Goal: Task Accomplishment & Management: Complete application form

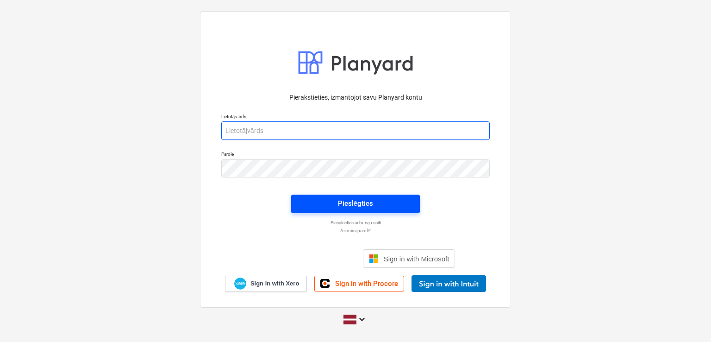
type input "[PERSON_NAME][EMAIL_ADDRESS][DOMAIN_NAME]"
click at [349, 200] on div "Pieslēgties" at bounding box center [355, 203] width 35 height 12
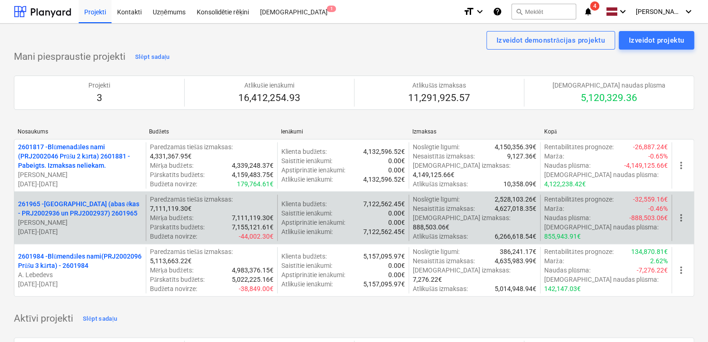
click at [74, 199] on p "261965 - [GEOGRAPHIC_DATA] (abas ēkas - PRJ2002936 un PRJ2002937) 2601965" at bounding box center [80, 208] width 124 height 19
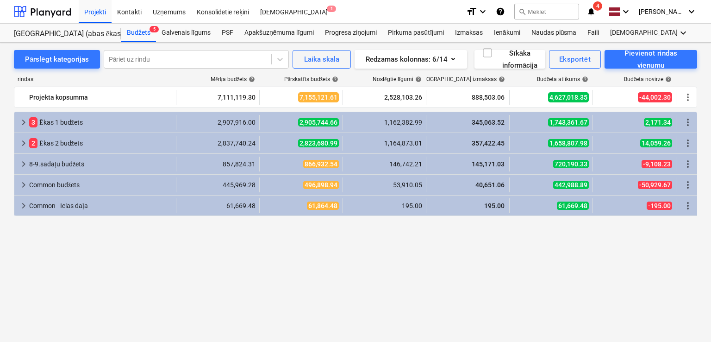
click at [593, 12] on icon "notifications" at bounding box center [590, 11] width 9 height 11
click at [198, 235] on div "keyboard_arrow_right 3 Ēkas 1 budžets 2,907,916.00 2,905,744.66 1,162,382.99 34…" at bounding box center [355, 210] width 683 height 196
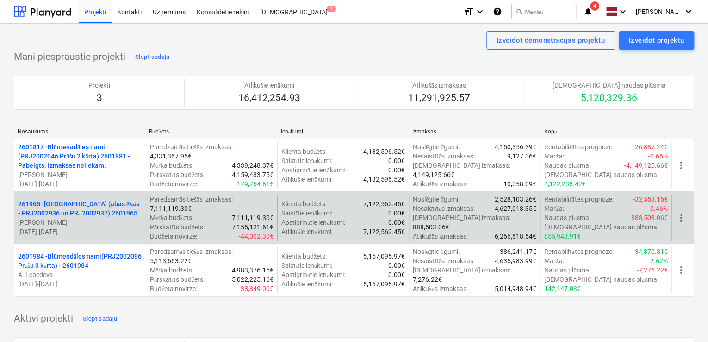
click at [106, 207] on p "261965 - [GEOGRAPHIC_DATA] (abas ēkas - PRJ2002936 un PRJ2002937) 2601965" at bounding box center [80, 208] width 124 height 19
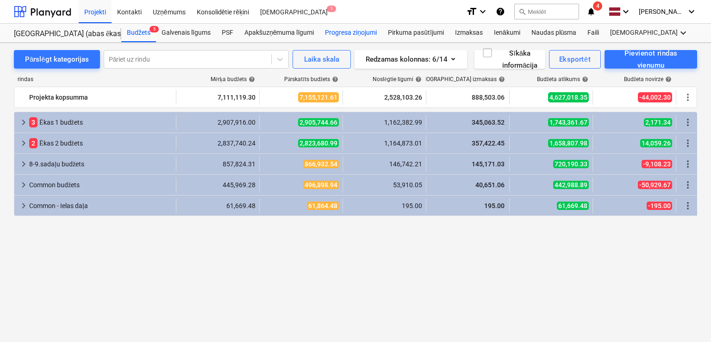
click at [358, 30] on div "Progresa ziņojumi" at bounding box center [350, 33] width 63 height 19
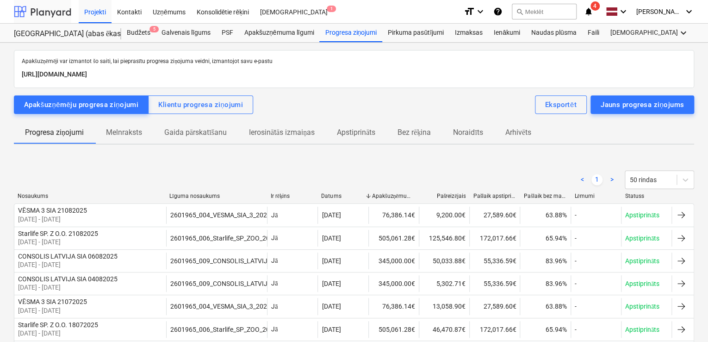
click at [50, 10] on div at bounding box center [42, 11] width 57 height 23
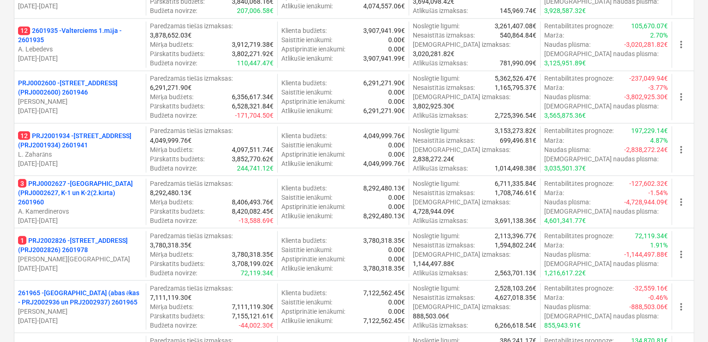
scroll to position [749, 0]
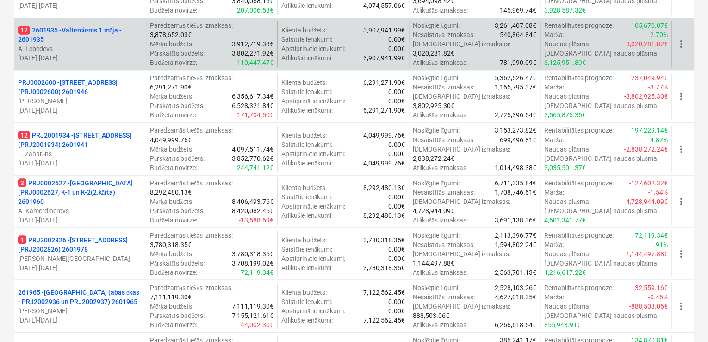
click at [87, 28] on p "12 2601935 - Valterciems 1.māja - 2601935" at bounding box center [80, 34] width 124 height 19
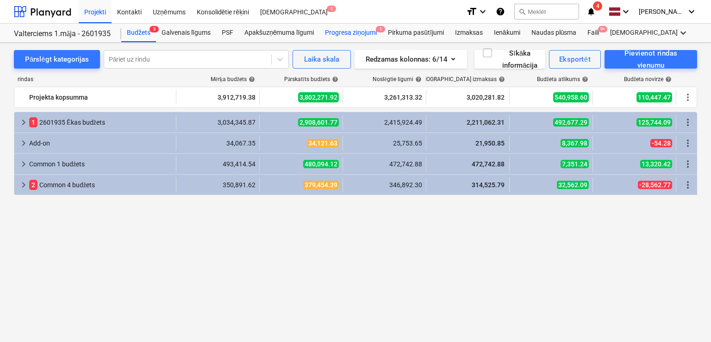
click at [362, 26] on div "Progresa ziņojumi 1" at bounding box center [350, 33] width 63 height 19
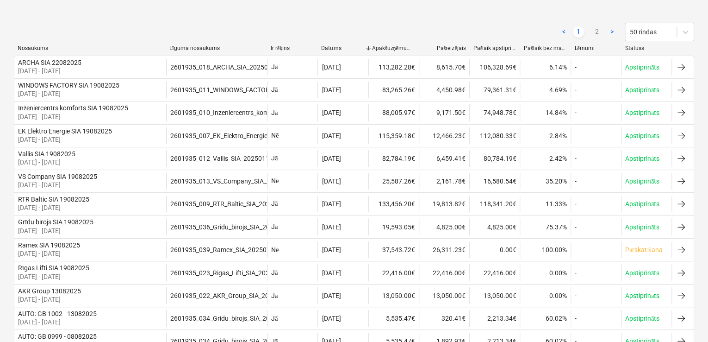
scroll to position [150, 0]
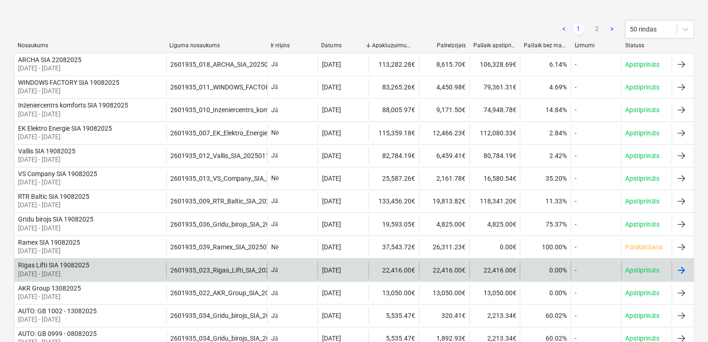
click at [685, 268] on div at bounding box center [681, 269] width 11 height 11
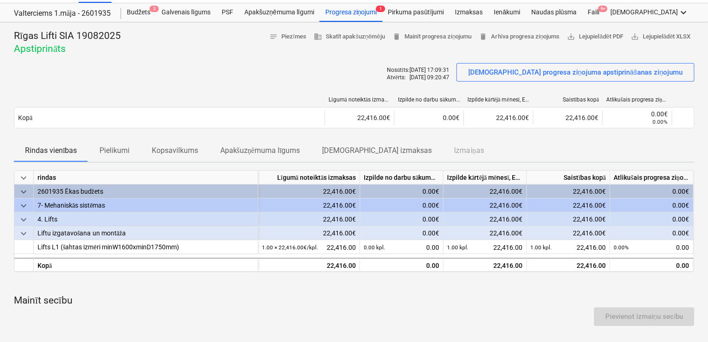
scroll to position [23, 0]
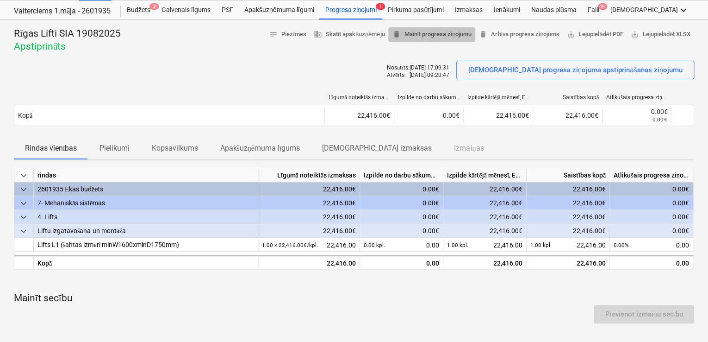
click at [450, 32] on span "delete Mainīt progresa ziņojumu" at bounding box center [432, 34] width 80 height 11
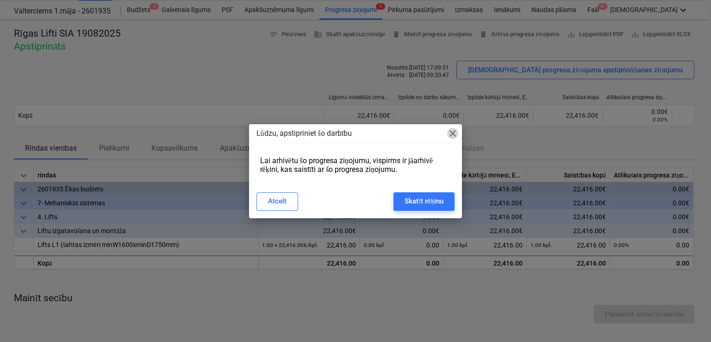
click at [452, 134] on span "close" at bounding box center [452, 133] width 11 height 11
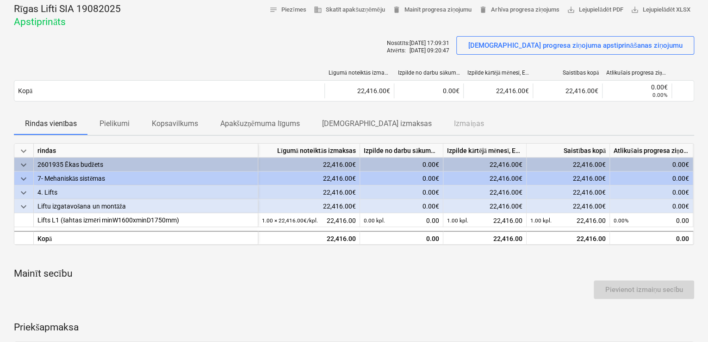
scroll to position [53, 0]
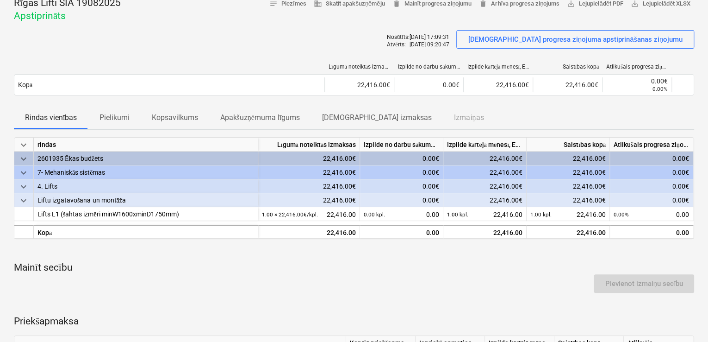
click at [707, 51] on div "Rīgas Lifti SIA 19082025 Apstiprināts notes Piezīmes business Skatīt apakšuzņēm…" at bounding box center [354, 247] width 708 height 517
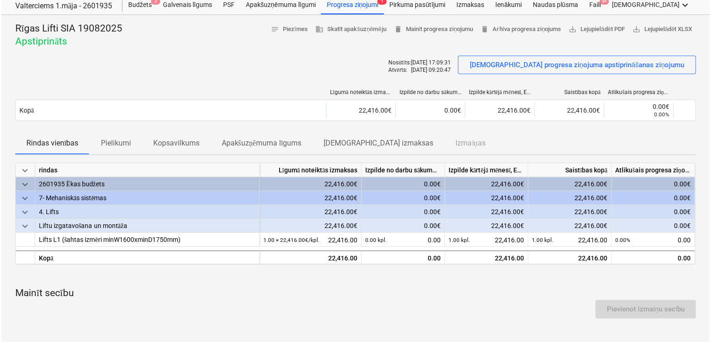
scroll to position [27, 0]
click at [417, 31] on span "delete Mainīt progresa ziņojumu" at bounding box center [432, 30] width 80 height 11
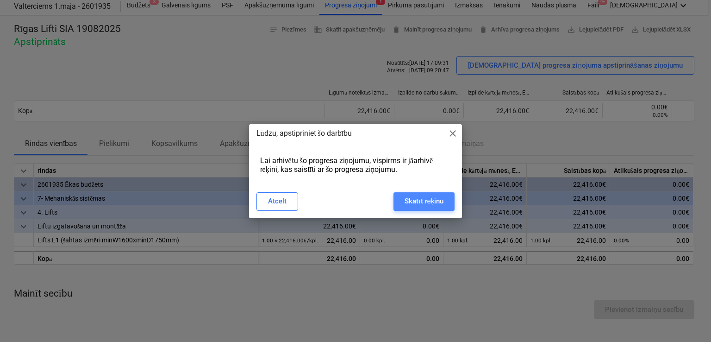
click at [419, 203] on div "Skatīt rēķinu" at bounding box center [424, 201] width 39 height 12
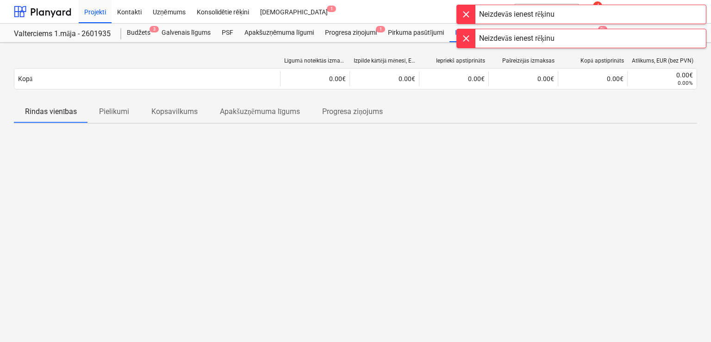
scroll to position [27, 0]
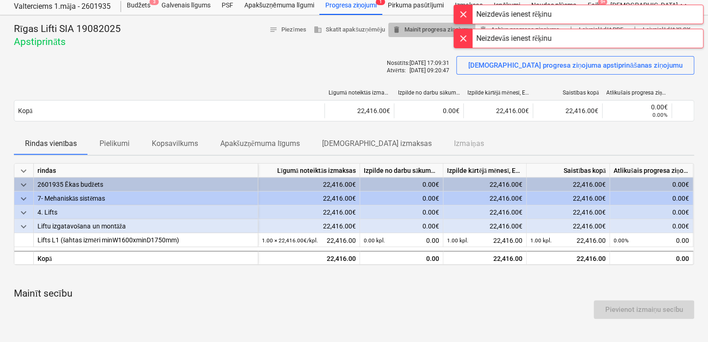
click at [405, 30] on span "delete Mainīt progresa ziņojumu" at bounding box center [432, 30] width 80 height 11
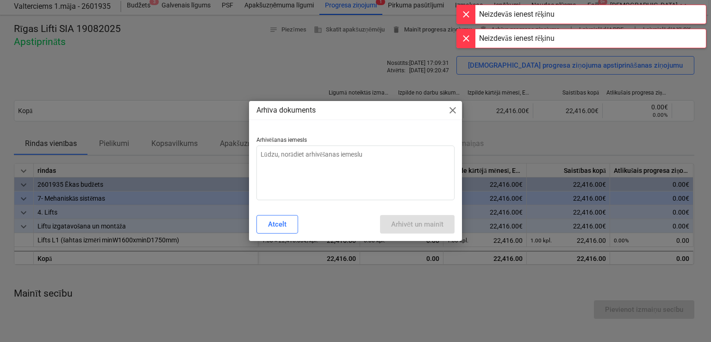
type textarea "x"
click at [381, 159] on textarea at bounding box center [355, 172] width 199 height 55
type textarea "N"
type textarea "x"
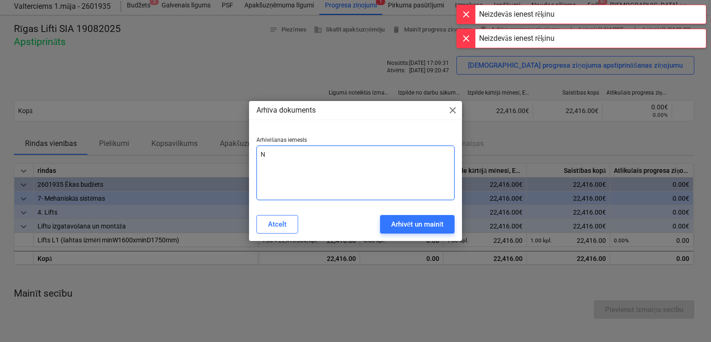
type textarea "Na"
type textarea "x"
type textarea "Nav"
type textarea "x"
type textarea "Nav"
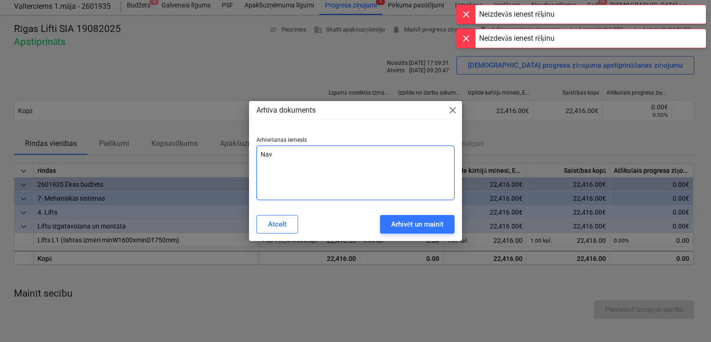
type textarea "x"
type textarea "Nav n"
type textarea "x"
type textarea "Nav no"
type textarea "x"
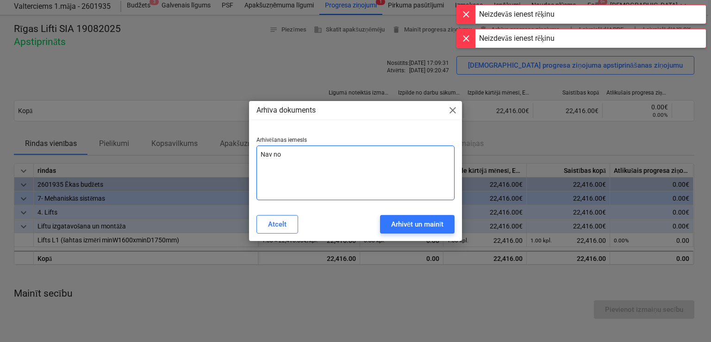
type textarea "Nav nor"
type textarea "x"
type textarea "Nav norā"
type textarea "x"
type textarea "Nav norād"
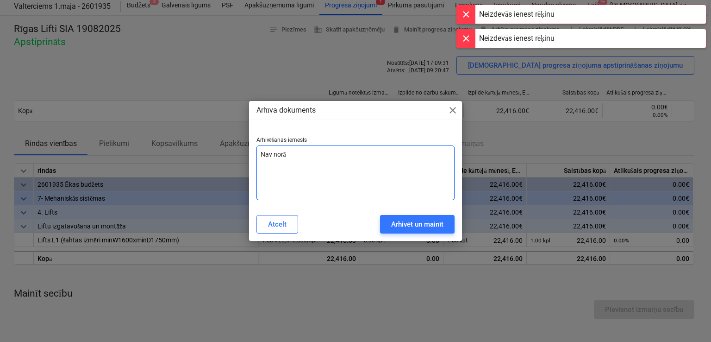
type textarea "x"
type textarea "Nav norādī"
type textarea "x"
type textarea "Nav norādīt"
type textarea "x"
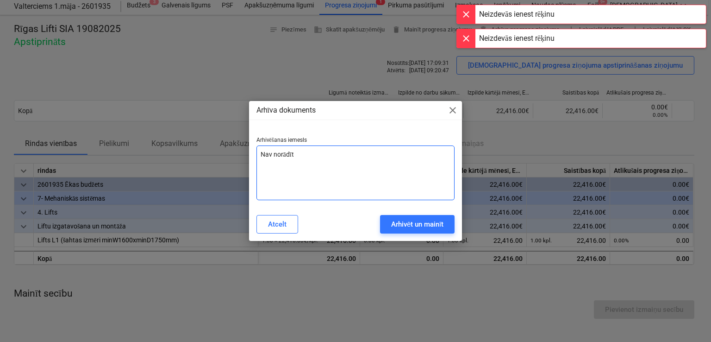
type textarea "Nav norādīts"
type textarea "x"
type textarea "Nav norādīts"
type textarea "x"
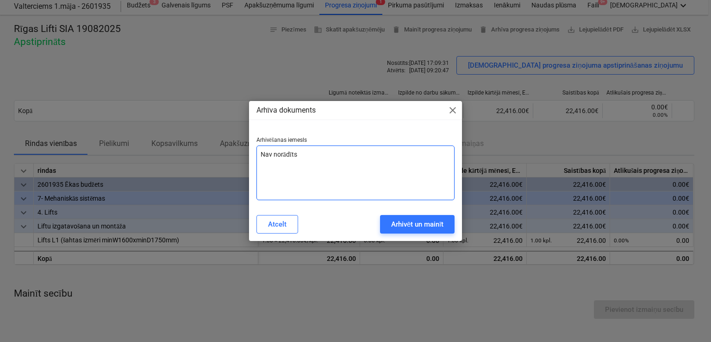
type textarea "Nav norādīts a"
type textarea "x"
type textarea "Nav norādīts ab"
type textarea "x"
type textarea "Nav norādīts a"
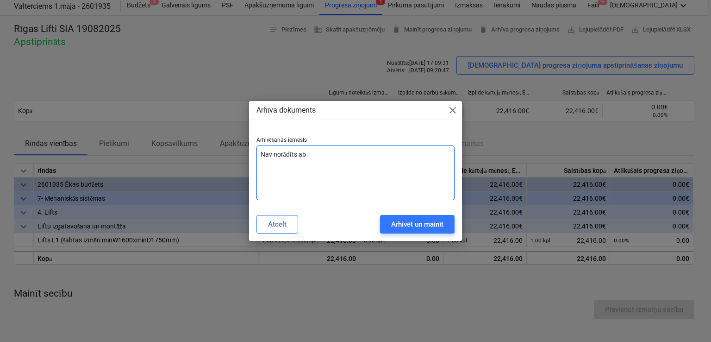
type textarea "x"
type textarea "Nav norādīts av"
type textarea "x"
type textarea "Nav norādīts ava"
type textarea "x"
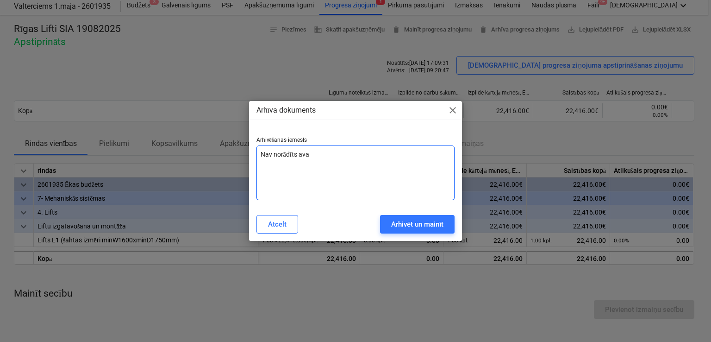
type textarea "Nav norādīts avan"
type textarea "x"
type textarea "Nav norādīts avans"
type textarea "x"
type textarea "Nav norādīts avansa"
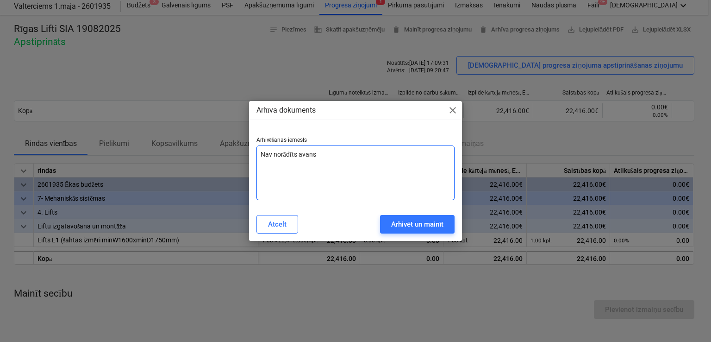
type textarea "x"
type textarea "Nav norādīts avansa"
type textarea "x"
type textarea "Nav norādīts avansa m"
type textarea "x"
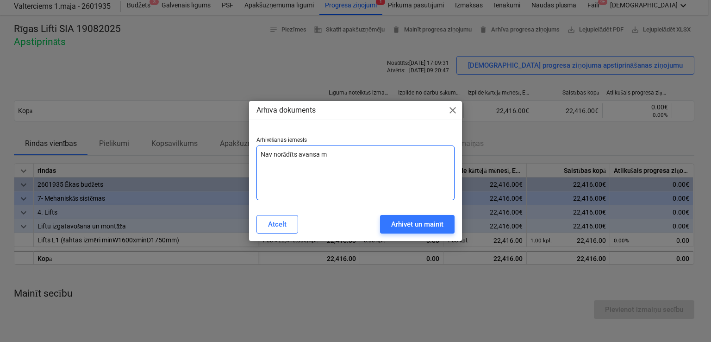
type textarea "Nav norādīts avansa ma"
type textarea "x"
type textarea "Nav norādīts avansa mak"
type textarea "x"
type textarea "Nav norādīts avansa maks"
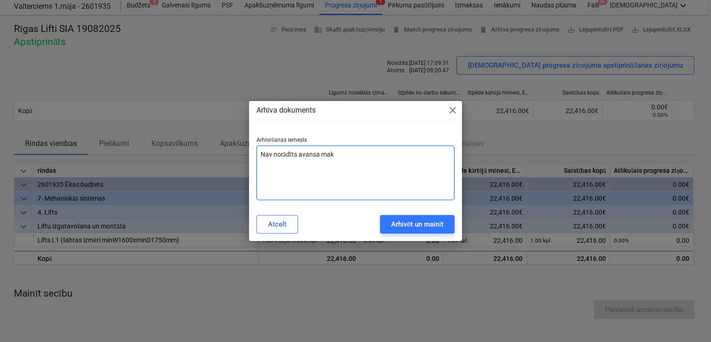
type textarea "x"
type textarea "Nav norādīts avansa maksā"
type textarea "x"
type textarea "Nav norādīts avansa maksāj"
type textarea "x"
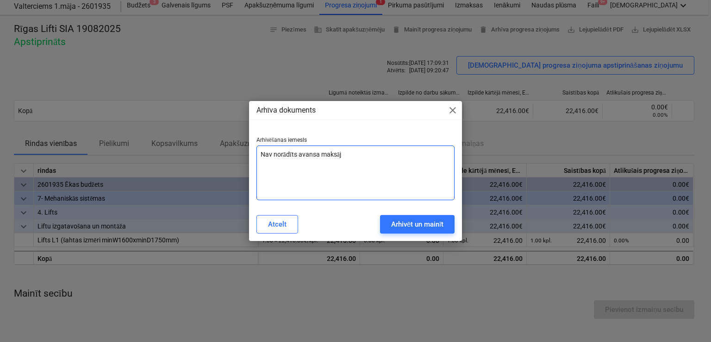
type textarea "Nav norādīts avansa maksāju"
type textarea "x"
type textarea "Nav norādīts avansa maksājum"
type textarea "x"
type textarea "Nav norādīts avansa maksājums"
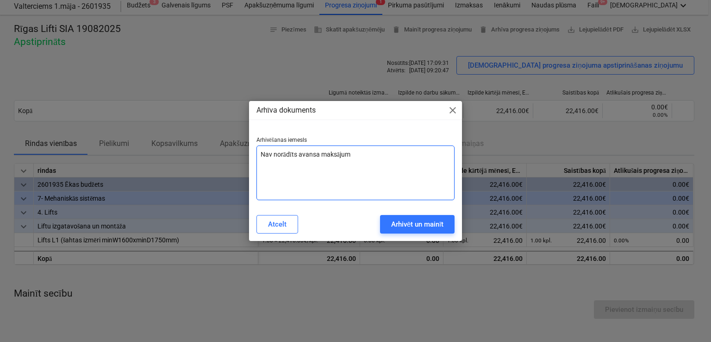
type textarea "x"
type textarea "Nav norādīts avansa maksājums"
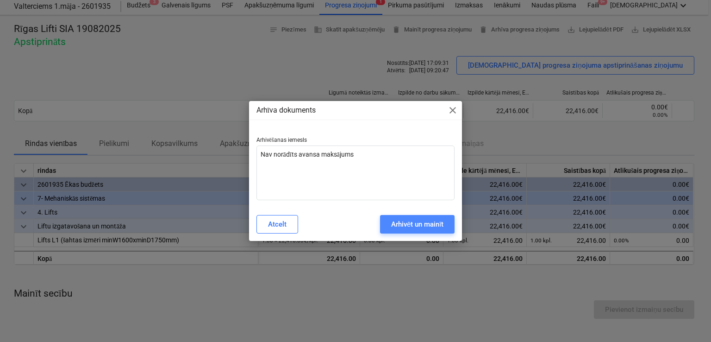
click at [399, 220] on div "Arhivēt un mainīt" at bounding box center [417, 224] width 53 height 12
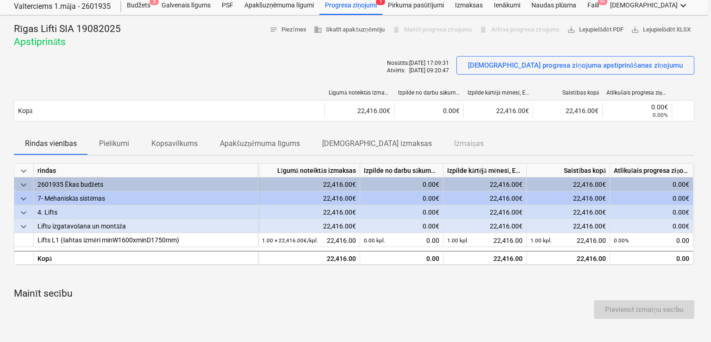
type textarea "x"
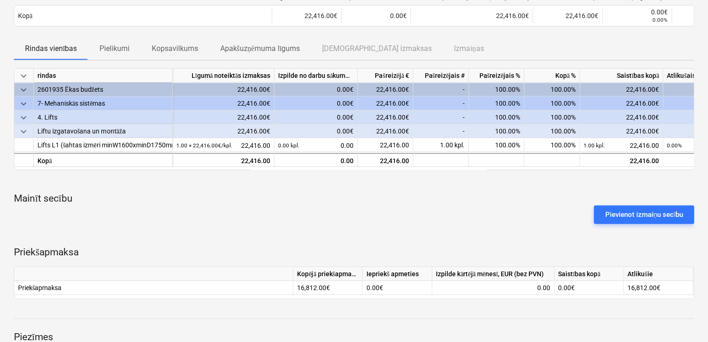
scroll to position [115, 0]
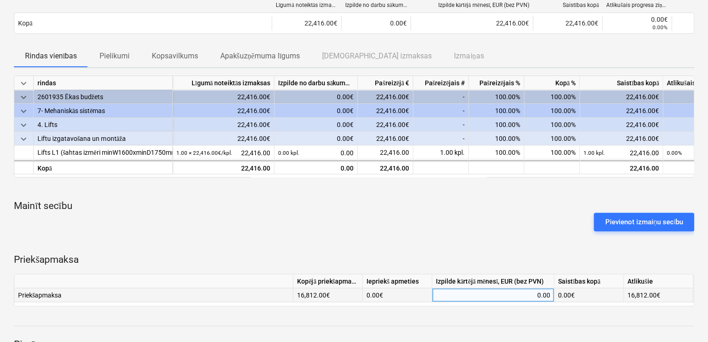
click at [482, 299] on div "0.00" at bounding box center [493, 295] width 114 height 14
type input "22416"
click at [487, 230] on div "Pievienot izmaiņu secību" at bounding box center [354, 222] width 688 height 26
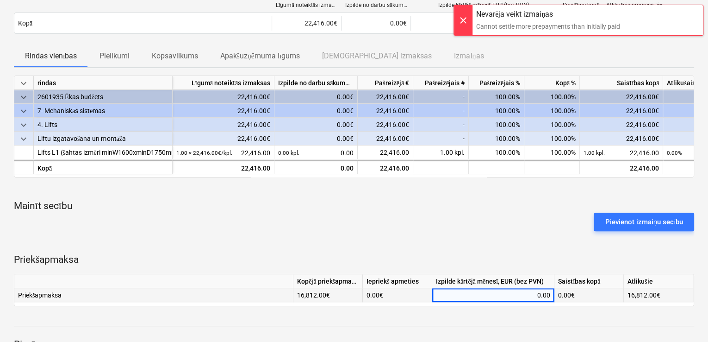
click at [497, 295] on div "0.00" at bounding box center [493, 295] width 114 height 14
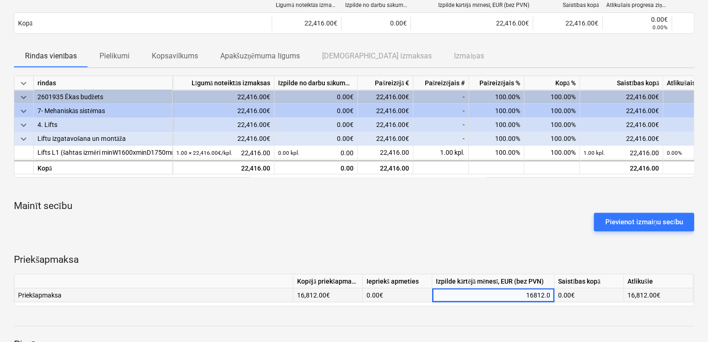
type input "16812.00"
click at [490, 221] on div "Pievienot izmaiņu secību" at bounding box center [354, 222] width 688 height 26
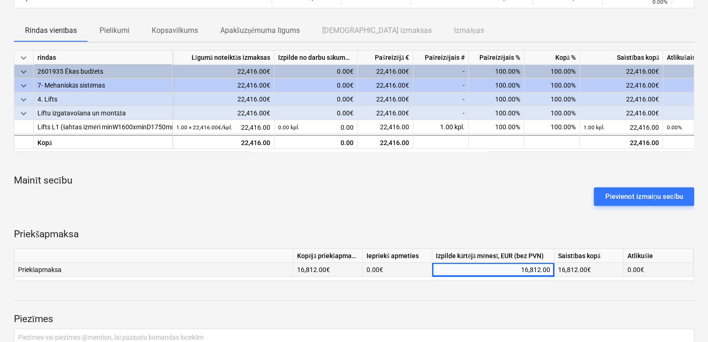
scroll to position [142, 0]
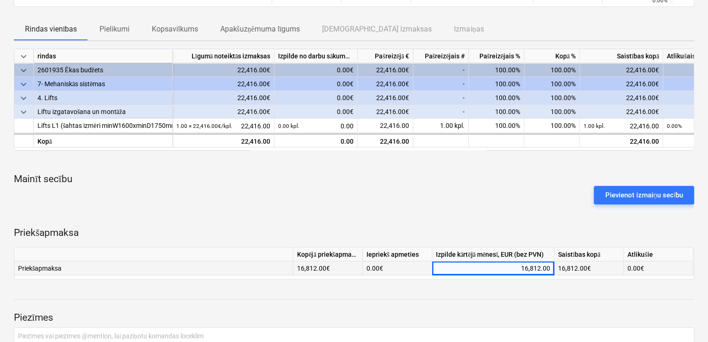
click at [533, 197] on div "Pievienot izmaiņu secību" at bounding box center [354, 195] width 688 height 26
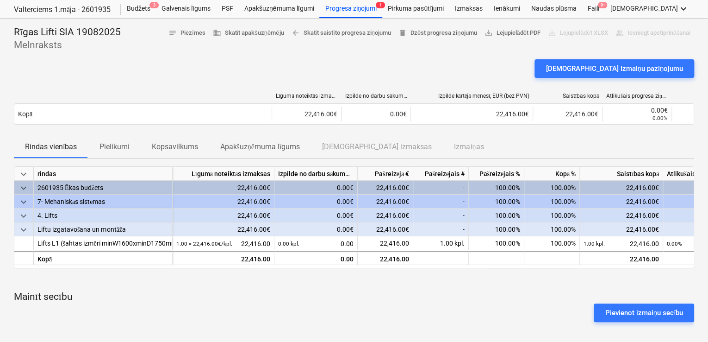
scroll to position [22, 0]
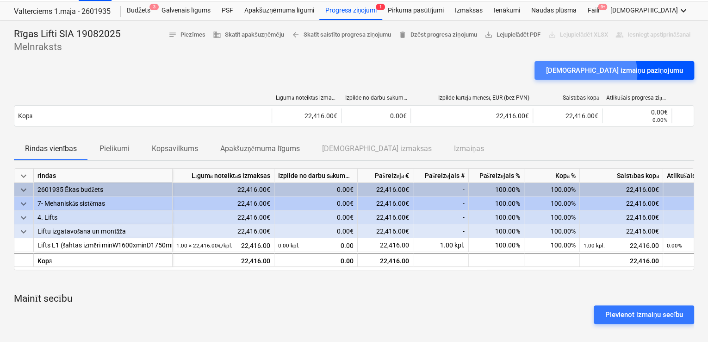
click at [635, 73] on div "[DEMOGRAPHIC_DATA] izmaiņu paziņojumu" at bounding box center [614, 70] width 137 height 12
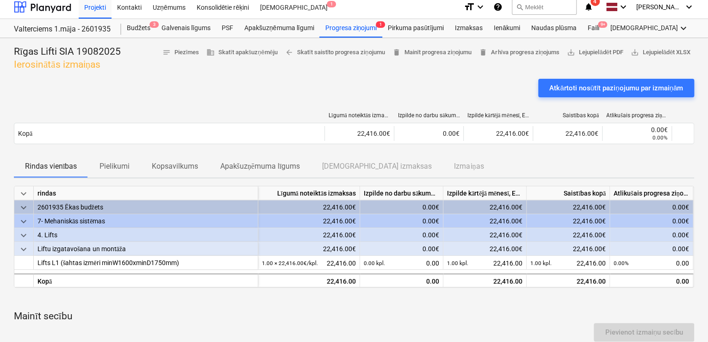
scroll to position [1, 0]
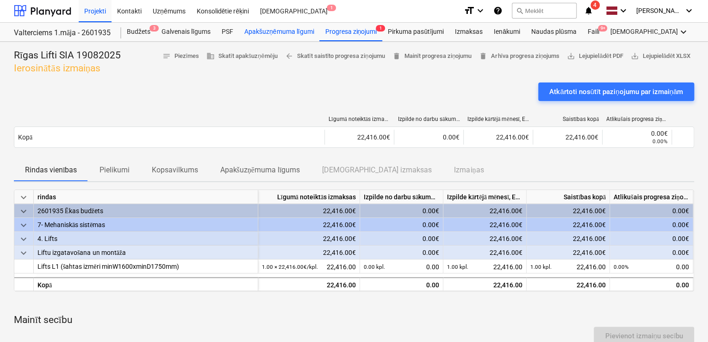
click at [273, 30] on div "Apakšuzņēmuma līgumi" at bounding box center [279, 32] width 81 height 19
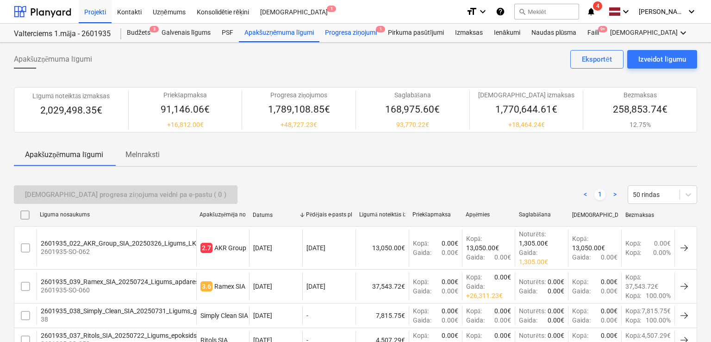
click at [354, 34] on div "Progresa ziņojumi 1" at bounding box center [350, 33] width 63 height 19
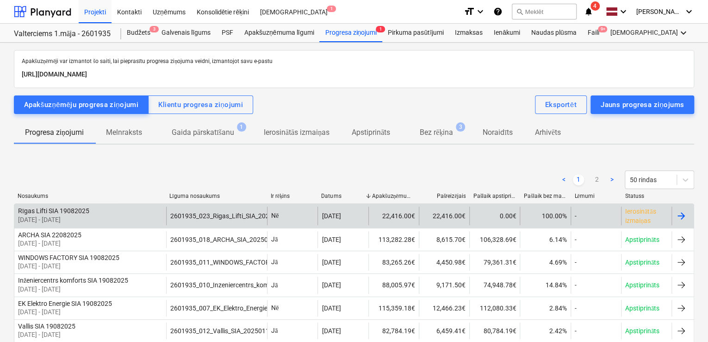
click at [682, 215] on div at bounding box center [681, 215] width 11 height 11
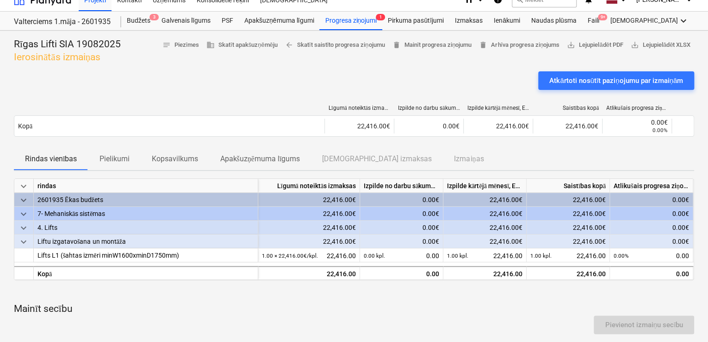
scroll to position [11, 0]
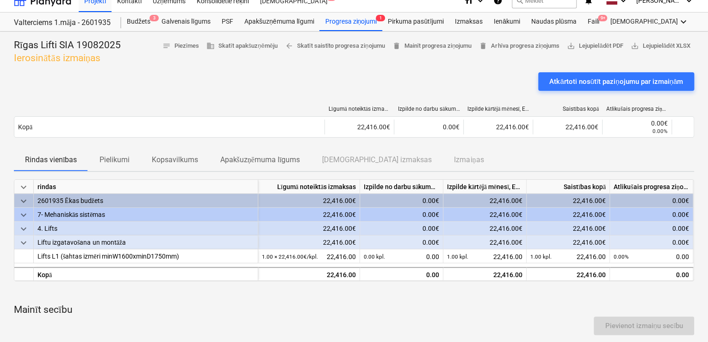
click at [415, 59] on div "Rīgas Lifti SIA 19082025 Ierosinātās izmaiņas notes Piezīmes business Skatīt ap…" at bounding box center [354, 52] width 680 height 26
click at [400, 66] on div at bounding box center [354, 68] width 680 height 7
click at [231, 44] on span "business Skatīt apakšuzņēmēju" at bounding box center [241, 46] width 71 height 11
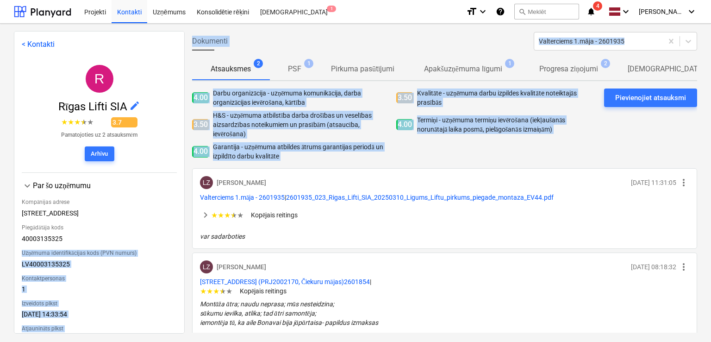
drag, startPoint x: 185, startPoint y: 171, endPoint x: 172, endPoint y: 238, distance: 68.8
click at [172, 238] on div "< Kontakti R Rīgas Lifti SIA edit ★ ★ ★ ★ ★ 3.7 Pamatojoties uz 2 atsauksmēm Ar…" at bounding box center [355, 181] width 683 height 301
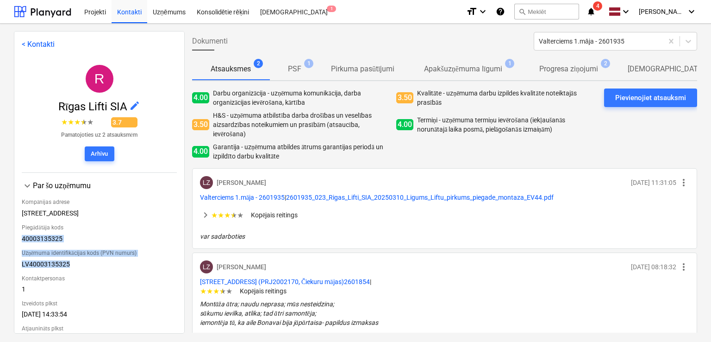
drag, startPoint x: 184, startPoint y: 222, endPoint x: 176, endPoint y: 263, distance: 41.9
click at [176, 263] on div "< Kontakti R Rīgas Lifti SIA edit ★ ★ ★ ★ ★ 3.7 Pamatojoties uz 2 atsauksmēm Ar…" at bounding box center [99, 182] width 171 height 302
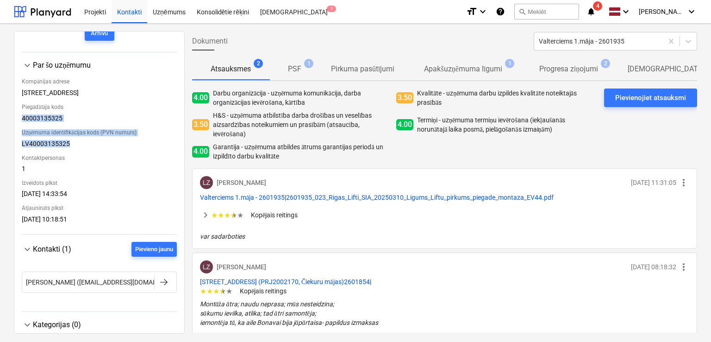
scroll to position [138, 0]
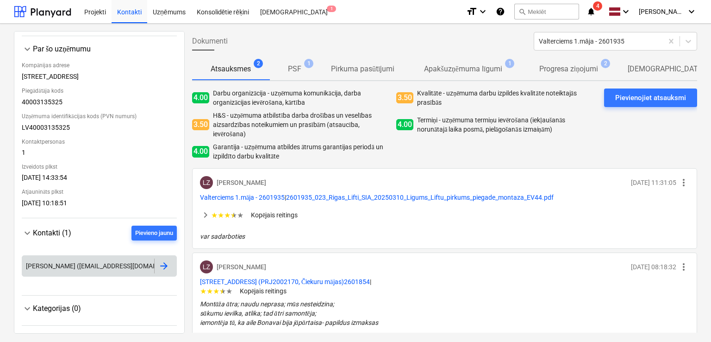
click at [163, 262] on div at bounding box center [163, 265] width 11 height 11
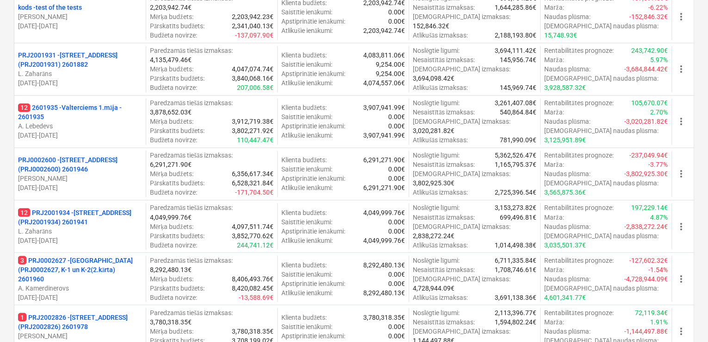
scroll to position [665, 0]
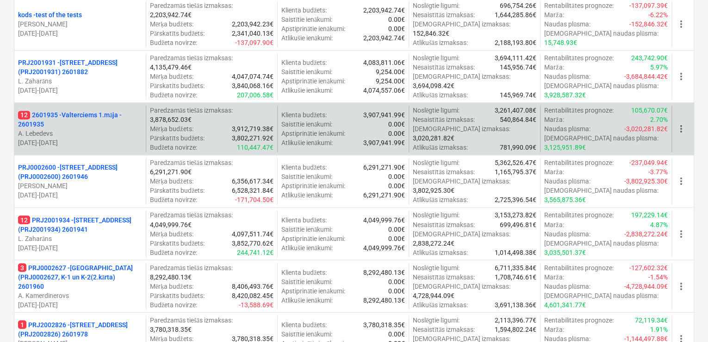
click at [99, 115] on p "12 2601935 - Valterciems 1.māja - 2601935" at bounding box center [80, 119] width 124 height 19
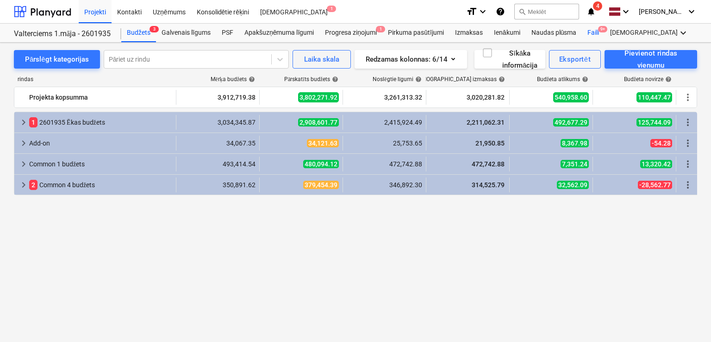
click at [595, 31] on div "Faili 9+" at bounding box center [593, 33] width 23 height 19
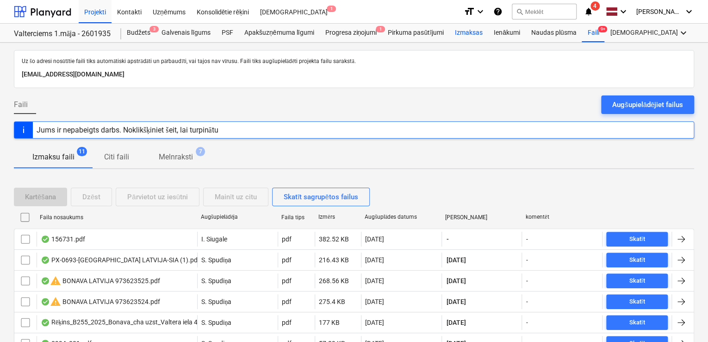
click at [465, 33] on div "Izmaksas" at bounding box center [468, 33] width 39 height 19
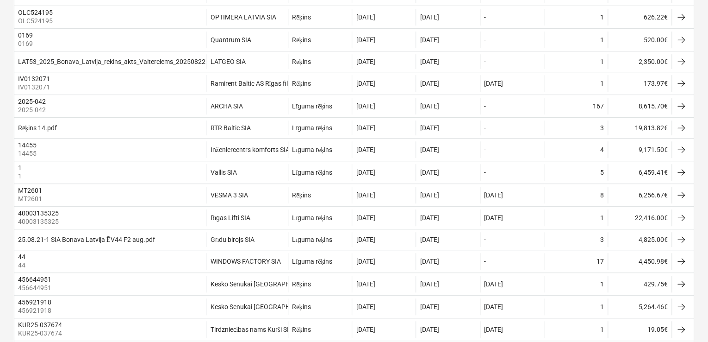
scroll to position [223, 0]
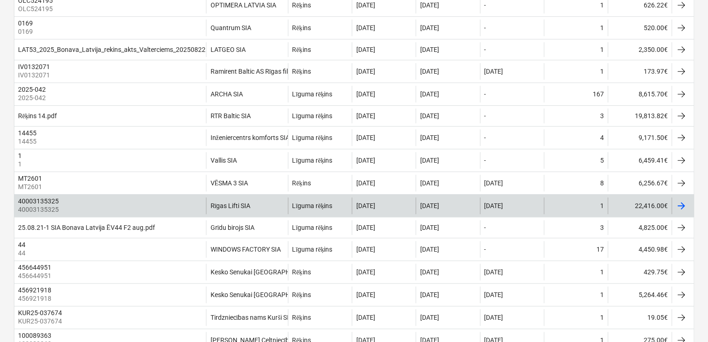
click at [683, 207] on div at bounding box center [681, 205] width 11 height 11
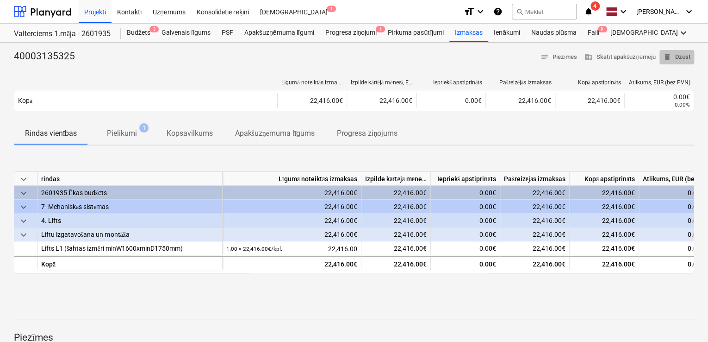
click at [676, 55] on span "delete Dzēst" at bounding box center [676, 57] width 27 height 11
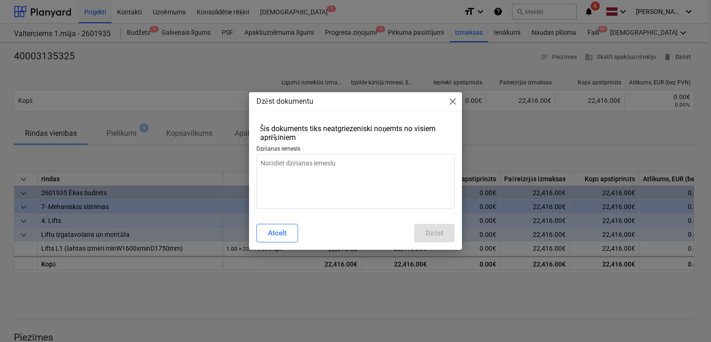
type textarea "x"
click at [372, 168] on textarea at bounding box center [355, 181] width 199 height 55
type textarea "R"
type textarea "x"
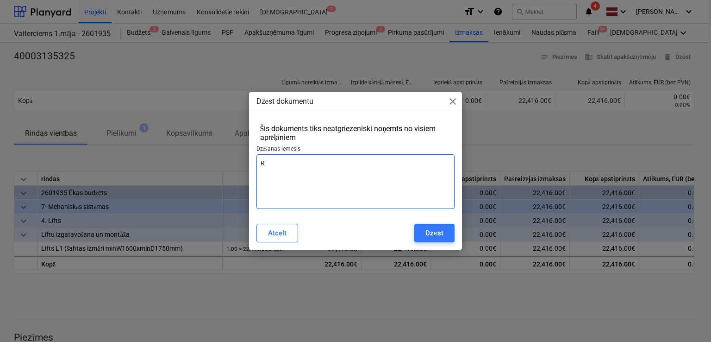
type textarea "Rē"
type textarea "x"
type textarea "Rēķ"
type textarea "x"
type textarea "Rēķi"
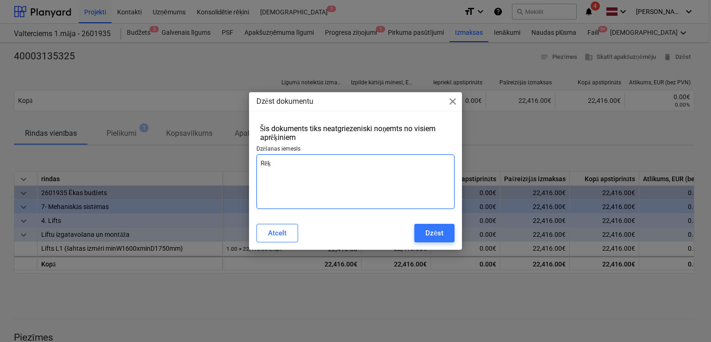
type textarea "x"
type textarea "Rēķin"
type textarea "x"
type textarea "Rēķins"
type textarea "x"
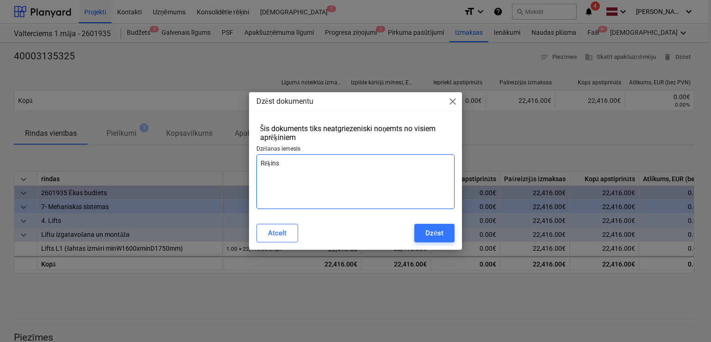
type textarea "Rēķins"
type textarea "x"
type textarea "Rēķins b"
type textarea "x"
type textarea "Rēķins be"
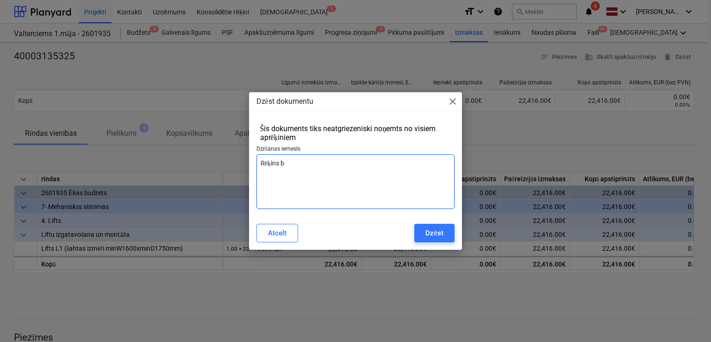
type textarea "x"
type textarea "Rēķins be"
type textarea "x"
type textarea "Rēķins be"
type textarea "x"
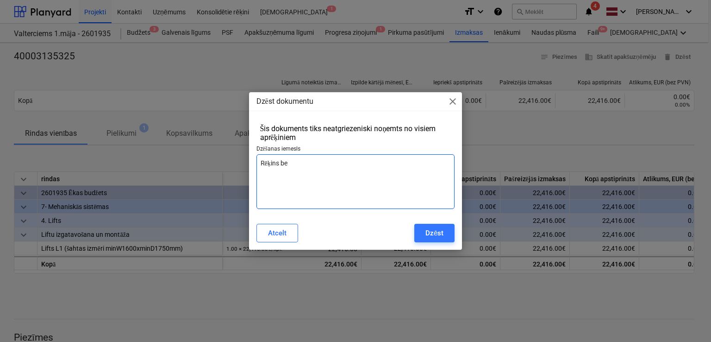
type textarea "Rēķins bez"
type textarea "x"
type textarea "Rēķins bez"
type textarea "x"
type textarea "Rēķins bez a"
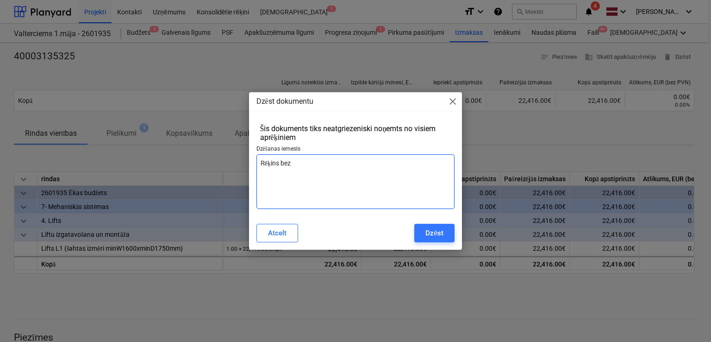
type textarea "x"
type textarea "Rēķins bez ab"
type textarea "x"
type textarea "Rēķins bez aba"
type textarea "x"
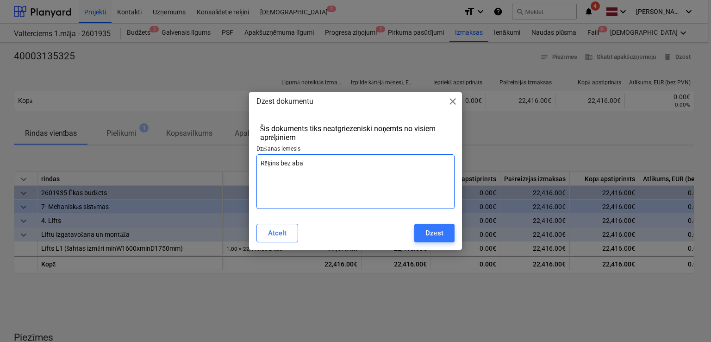
type textarea "Rēķins bez ab"
type textarea "x"
type textarea "Rēķins bez a"
type textarea "x"
type textarea "Rēķins bez"
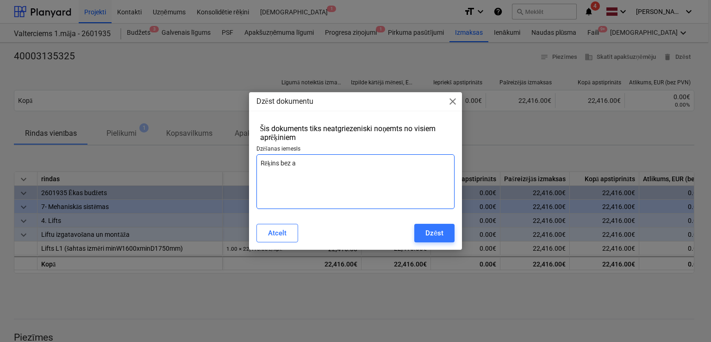
type textarea "x"
type textarea "Rēķins bez v"
type textarea "x"
type textarea "Rēķins bez va"
type textarea "x"
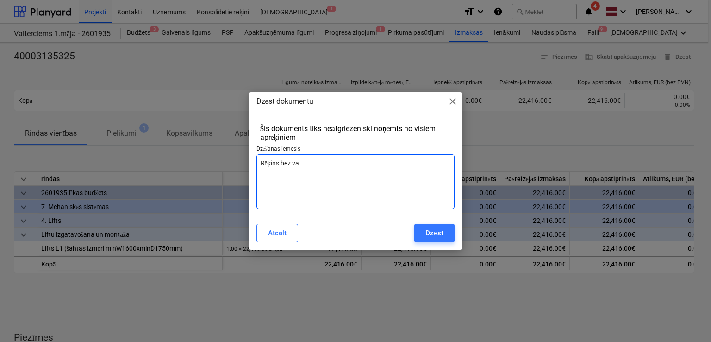
type textarea "Rēķins bez v"
type textarea "x"
type textarea "Rēķins bez"
type textarea "x"
type textarea "Rēķins bez a"
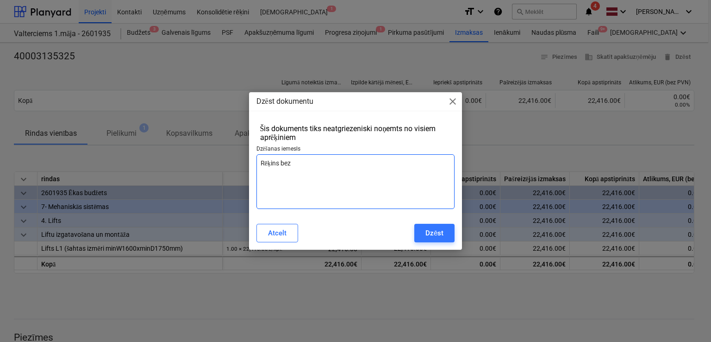
type textarea "x"
type textarea "Rēķins bez av"
type textarea "x"
type textarea "Rēķins bez ava"
type textarea "x"
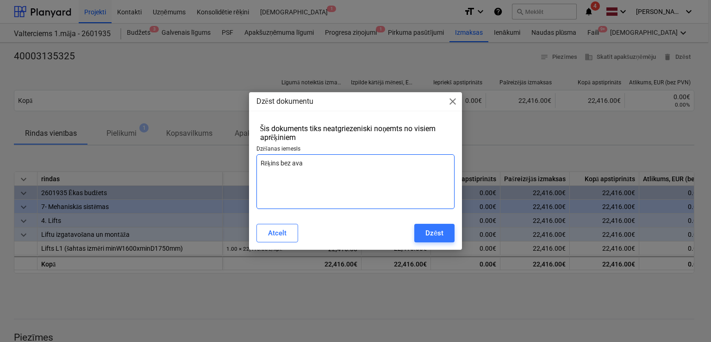
type textarea "Rēķins bez avan"
type textarea "x"
type textarea "Rēķins bez avans"
type textarea "x"
type textarea "Rēķins bez avansa"
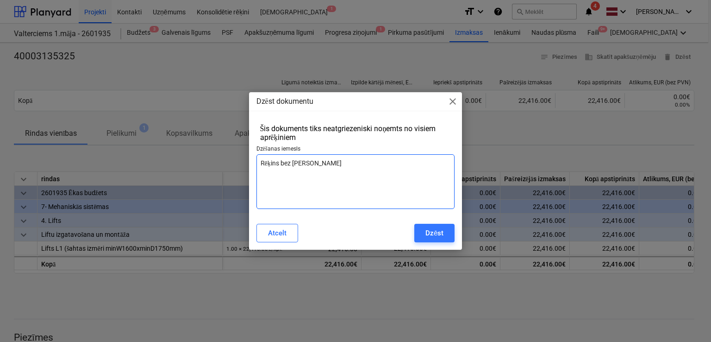
type textarea "x"
type textarea "Rēķins bez avansa"
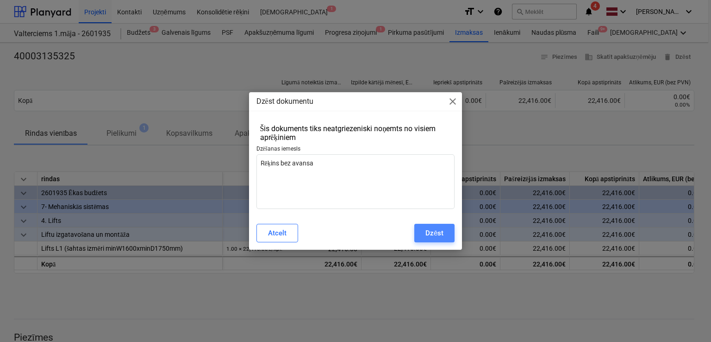
click at [426, 232] on div "Dzēst" at bounding box center [434, 233] width 18 height 12
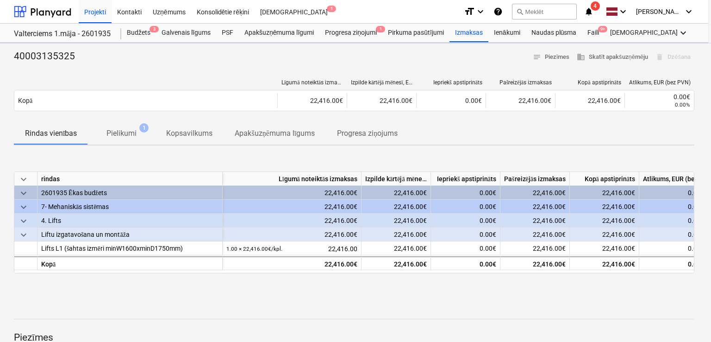
type textarea "x"
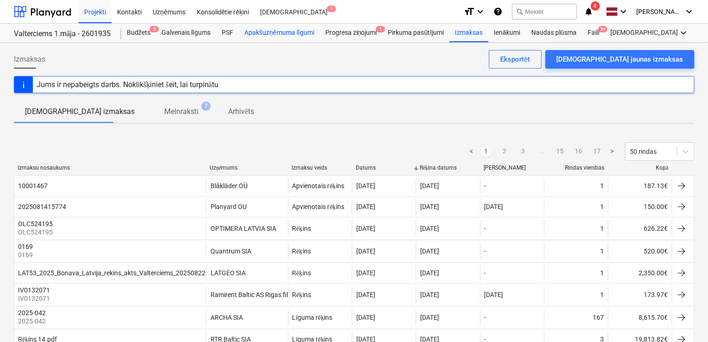
click at [259, 34] on div "Apakšuzņēmuma līgumi" at bounding box center [279, 33] width 81 height 19
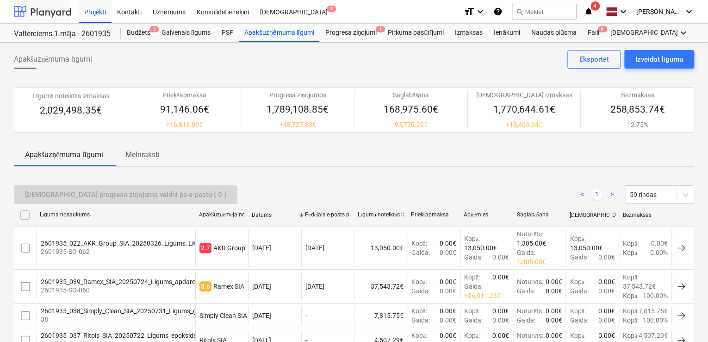
click at [50, 14] on div at bounding box center [42, 11] width 57 height 23
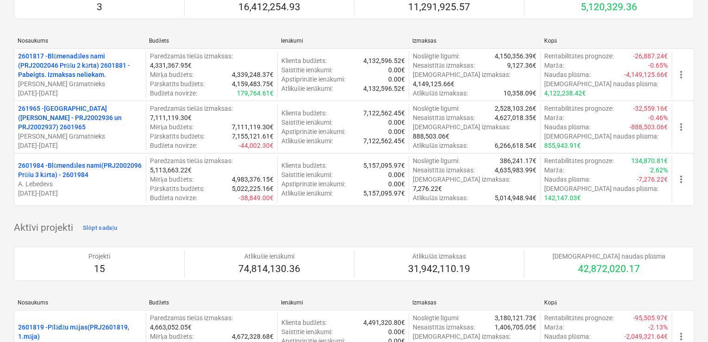
scroll to position [3, 0]
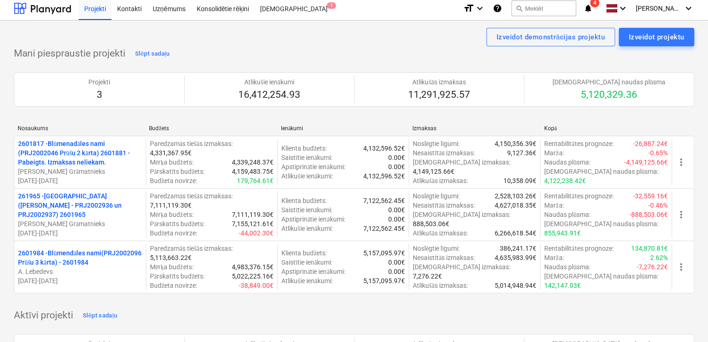
click at [281, 35] on div "Izveidot demonstrācijas projektu Izveidot projektu" at bounding box center [354, 37] width 680 height 19
click at [299, 45] on div "Izveidot demonstrācijas projektu Izveidot projektu" at bounding box center [354, 37] width 680 height 19
click at [305, 46] on div "Mani piespraustie projekti Slēpt sadaļu Projekti 3 Atlikušie ienākumi 16,412,25…" at bounding box center [354, 175] width 680 height 258
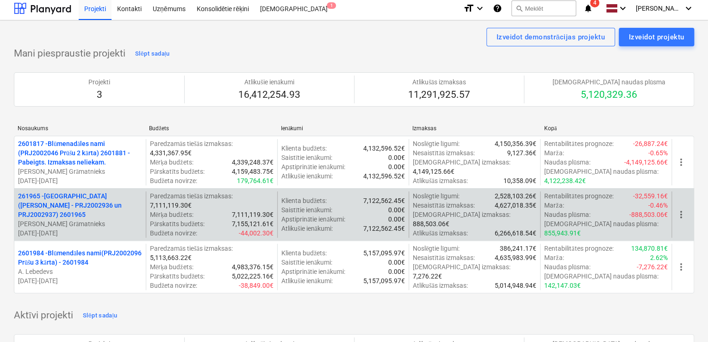
click at [91, 209] on p "261965 - [GEOGRAPHIC_DATA] (abas ēkas - PRJ2002936 un PRJ2002937) 2601965" at bounding box center [80, 205] width 124 height 28
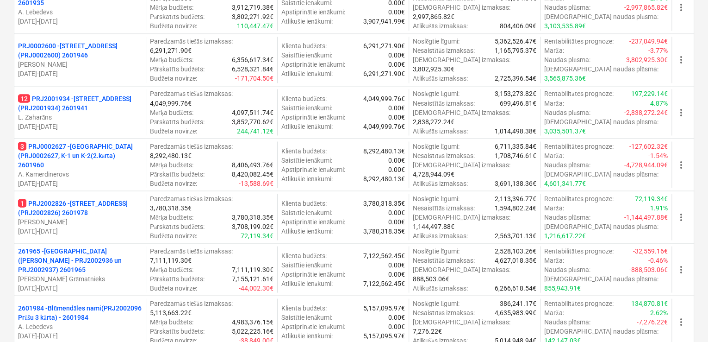
scroll to position [870, 0]
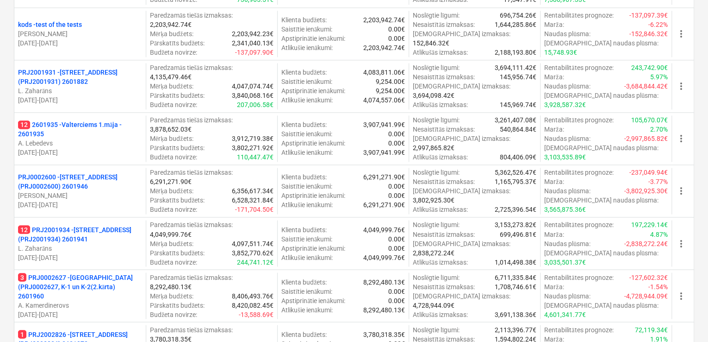
scroll to position [635, 0]
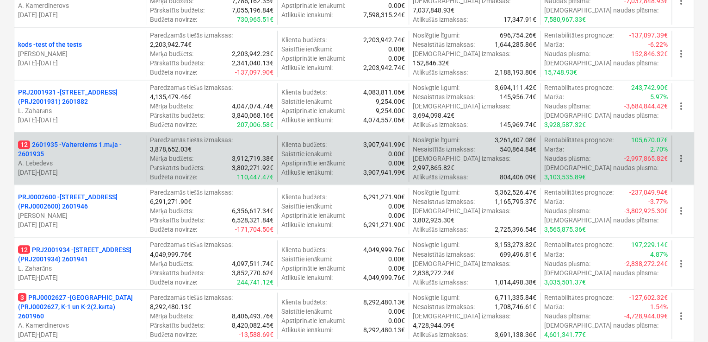
click at [59, 151] on p "12 2601935 - Valterciems 1.māja - 2601935" at bounding box center [80, 149] width 124 height 19
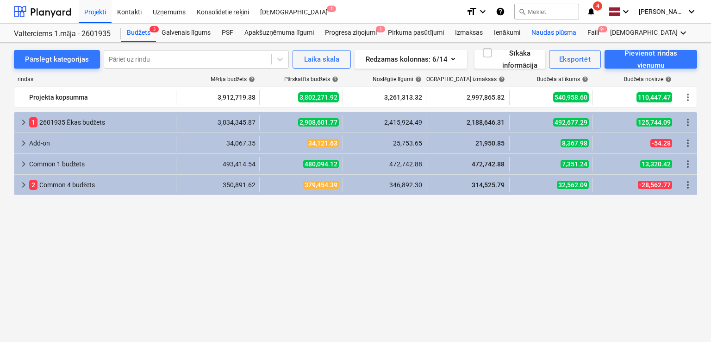
click at [541, 36] on div "Naudas plūsma" at bounding box center [554, 33] width 56 height 19
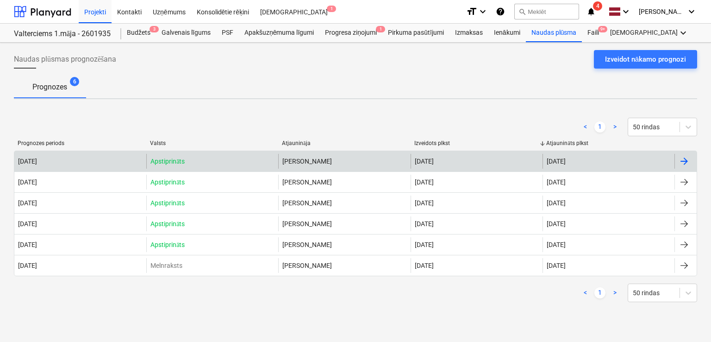
click at [683, 159] on div at bounding box center [684, 161] width 11 height 11
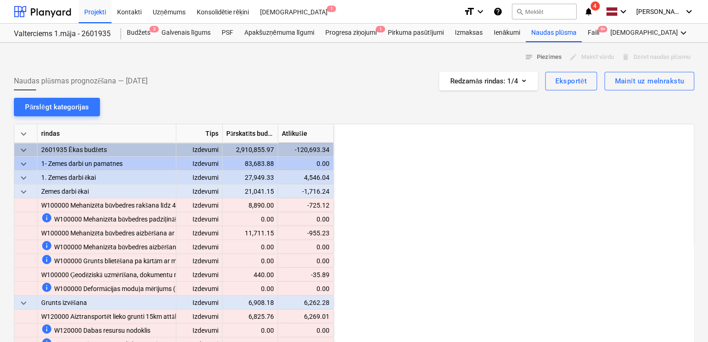
scroll to position [0, 1018]
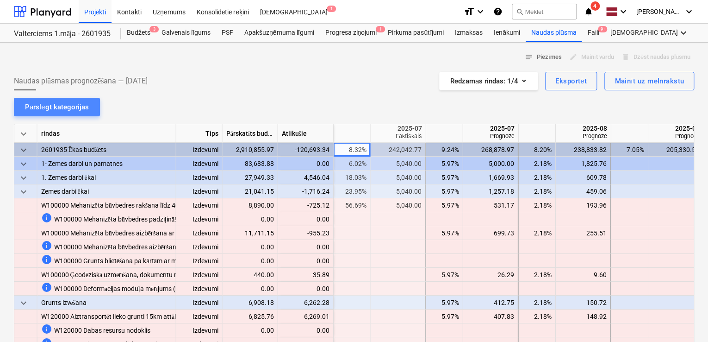
click at [63, 105] on div "Pārslēgt kategorijas" at bounding box center [57, 107] width 64 height 12
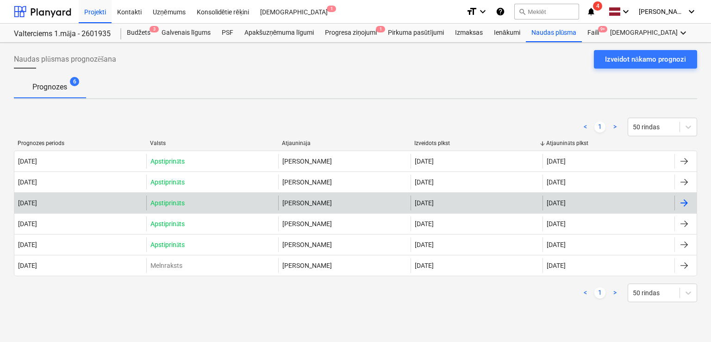
click at [689, 199] on div at bounding box center [684, 202] width 11 height 11
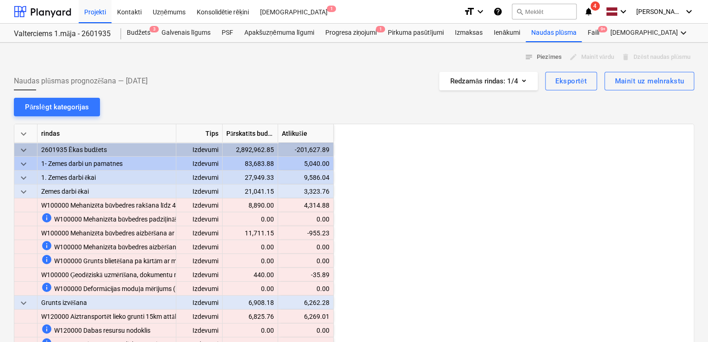
scroll to position [0, 833]
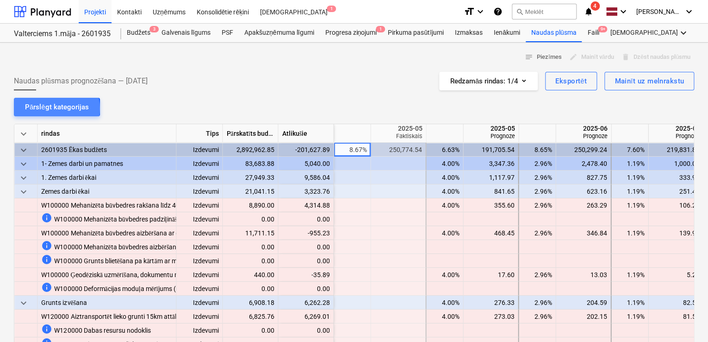
click at [53, 108] on div "Pārslēgt kategorijas" at bounding box center [57, 107] width 64 height 12
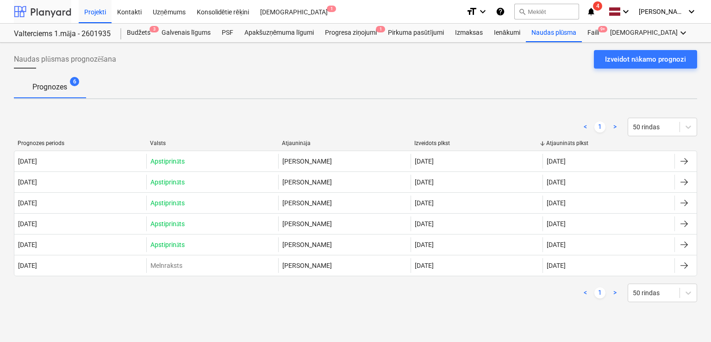
click at [44, 12] on div at bounding box center [42, 11] width 57 height 23
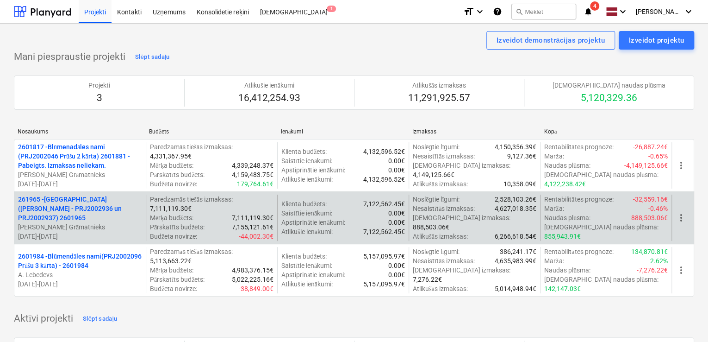
click at [75, 209] on p "261965 - [GEOGRAPHIC_DATA] (abas ēkas - PRJ2002936 un PRJ2002937) 2601965" at bounding box center [80, 208] width 124 height 28
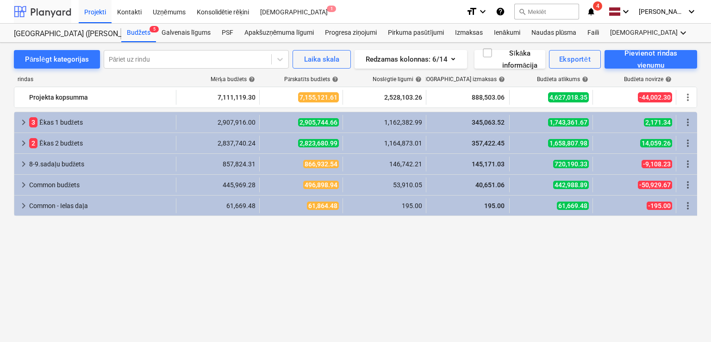
click at [54, 5] on div at bounding box center [42, 11] width 57 height 23
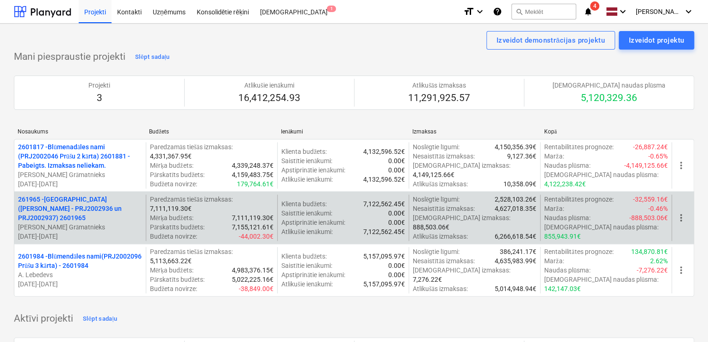
click at [67, 212] on p "261965 - [GEOGRAPHIC_DATA] (abas ēkas - PRJ2002936 un PRJ2002937) 2601965" at bounding box center [80, 208] width 124 height 28
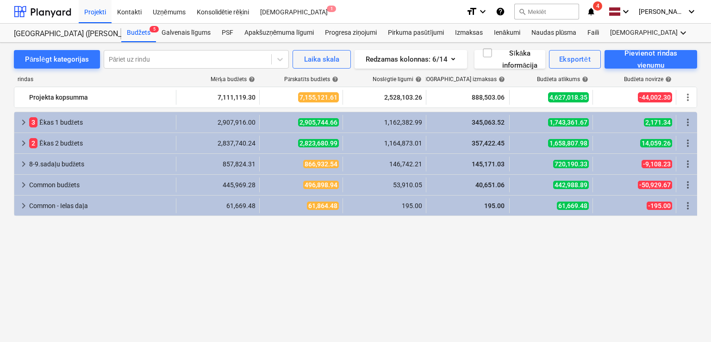
click at [592, 12] on icon "notifications" at bounding box center [590, 11] width 9 height 11
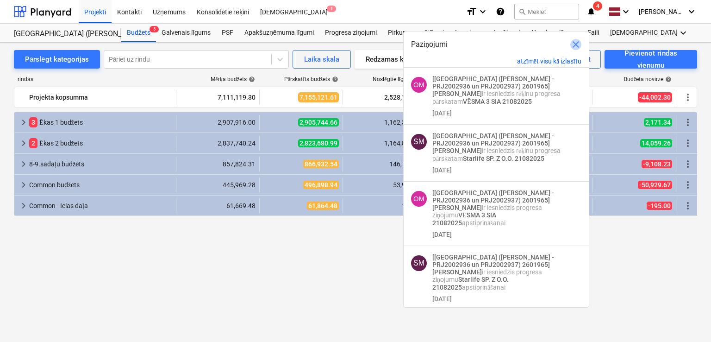
click at [575, 44] on span "close" at bounding box center [575, 44] width 11 height 11
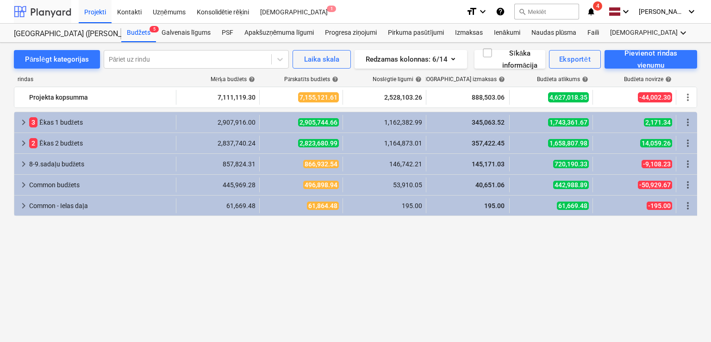
click at [48, 6] on div at bounding box center [42, 11] width 57 height 23
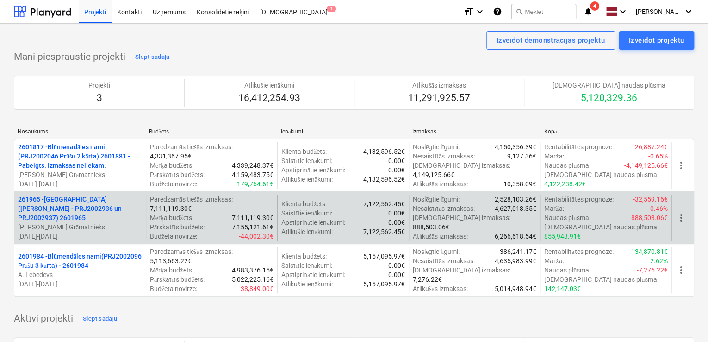
click at [67, 211] on p "261965 - [GEOGRAPHIC_DATA] (abas ēkas - PRJ2002936 un PRJ2002937) 2601965" at bounding box center [80, 208] width 124 height 28
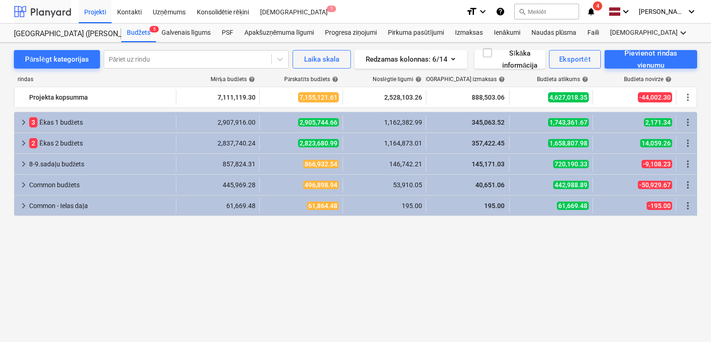
click at [53, 14] on div at bounding box center [42, 11] width 57 height 23
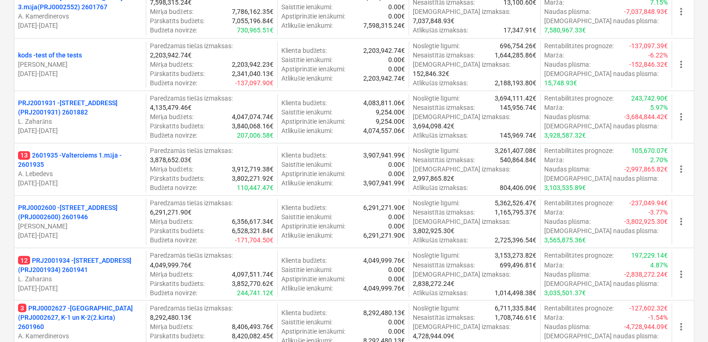
scroll to position [642, 0]
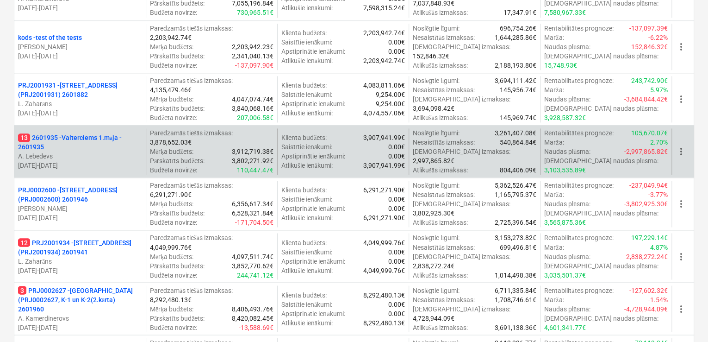
click at [108, 153] on p "A. Lebedevs" at bounding box center [80, 155] width 124 height 9
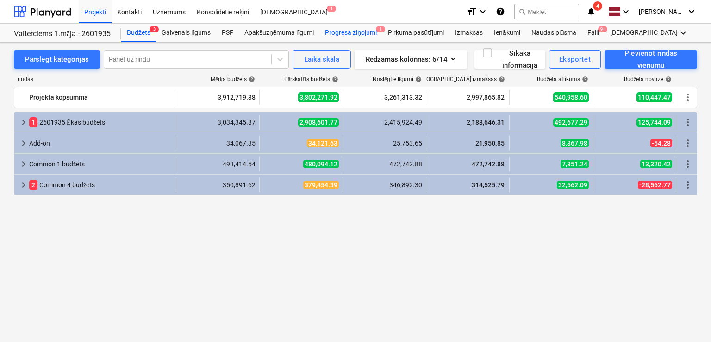
click at [361, 34] on div "Progresa ziņojumi 1" at bounding box center [350, 33] width 63 height 19
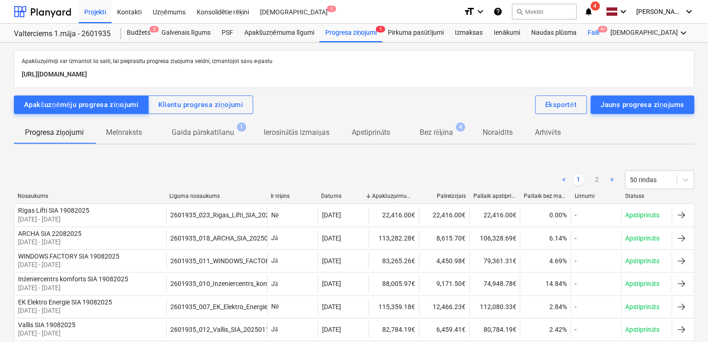
click at [598, 37] on div "Faili 9+" at bounding box center [593, 33] width 23 height 19
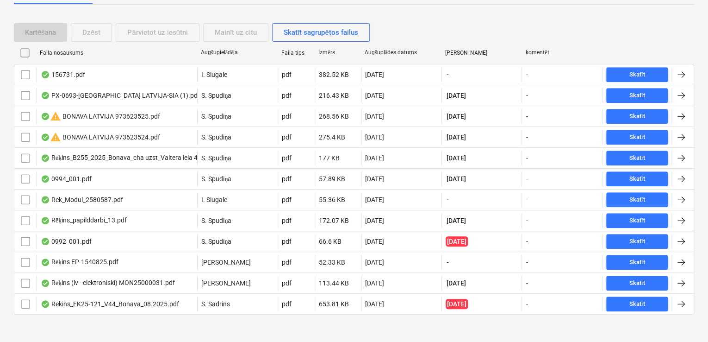
scroll to position [168, 0]
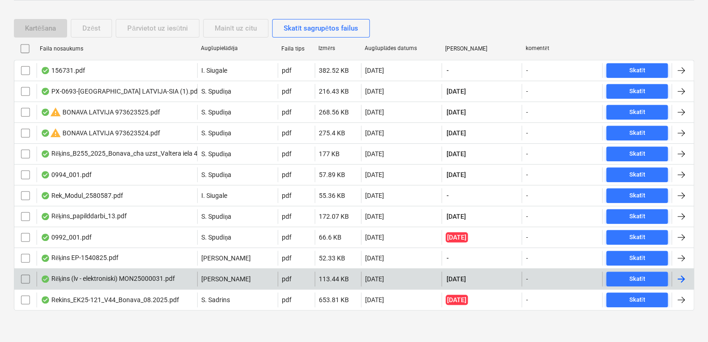
click at [680, 274] on div at bounding box center [681, 278] width 11 height 11
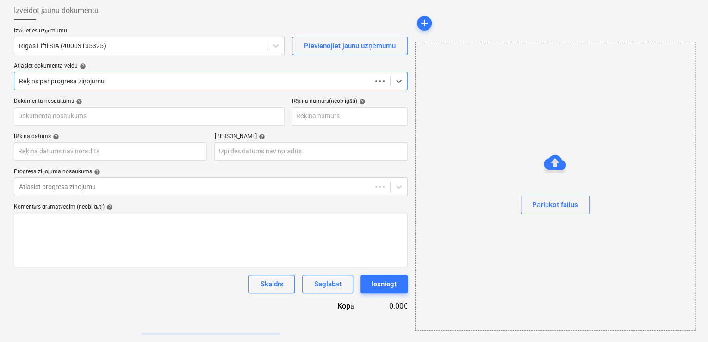
scroll to position [48, 0]
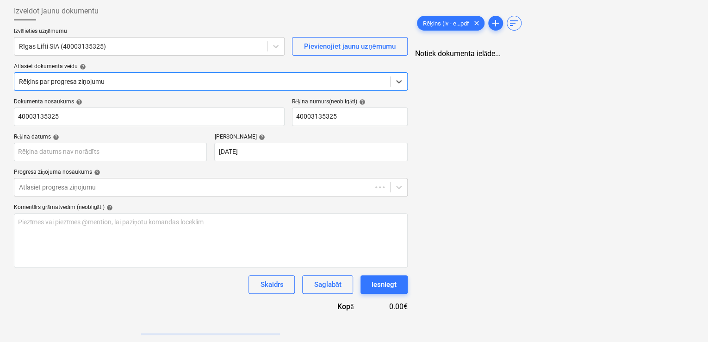
type input "40003135325"
type input "02 Oct 2025"
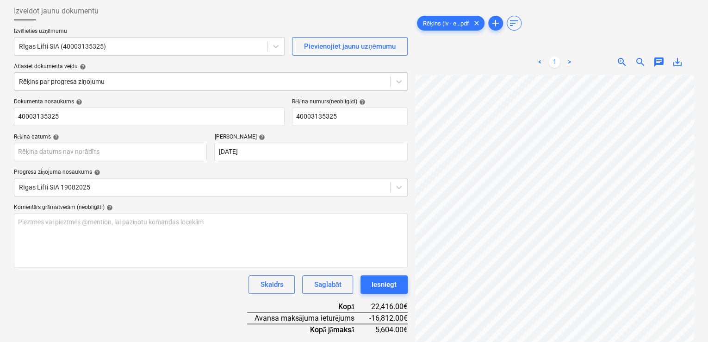
scroll to position [93, 129]
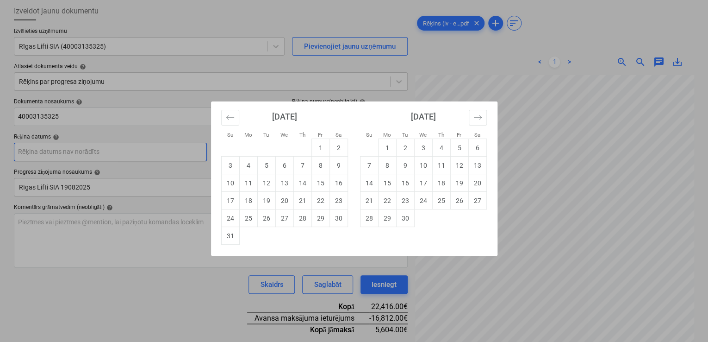
click at [194, 154] on body "Projekti Kontakti Uzņēmums Konsolidētie rēķini Iesūtne 1 format_size keyboard_a…" at bounding box center [354, 123] width 708 height 342
click at [376, 64] on div "Su Mo Tu We Th Fr Sa Su Mo Tu We Th Fr Sa July 2025 1 2 3 4 5 6 7 8 9 10 11 12 …" at bounding box center [354, 171] width 708 height 342
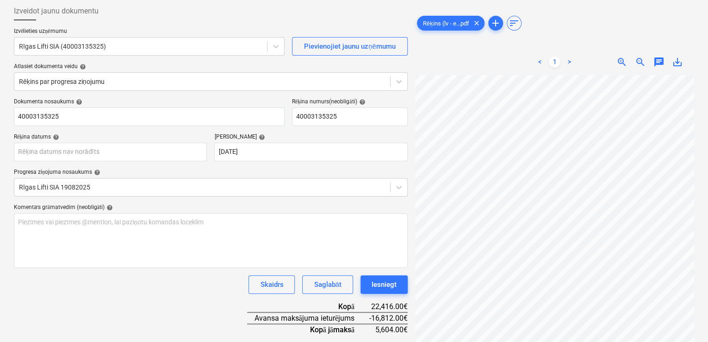
scroll to position [38, 89]
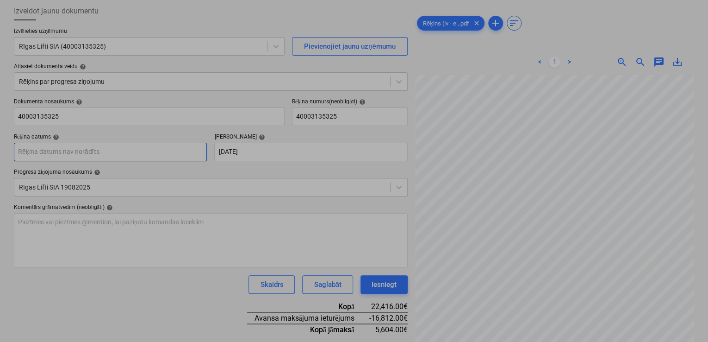
click at [138, 150] on body "Projekti Kontakti Uzņēmums Konsolidētie rēķini Iesūtne 1 format_size keyboard_a…" at bounding box center [354, 123] width 708 height 342
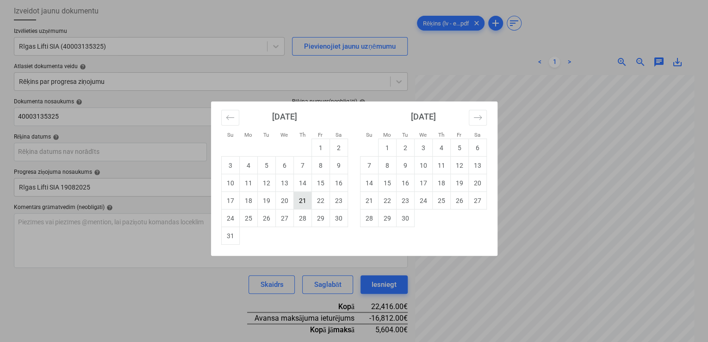
click at [300, 200] on td "21" at bounding box center [302, 201] width 18 height 18
type input "[DATE]"
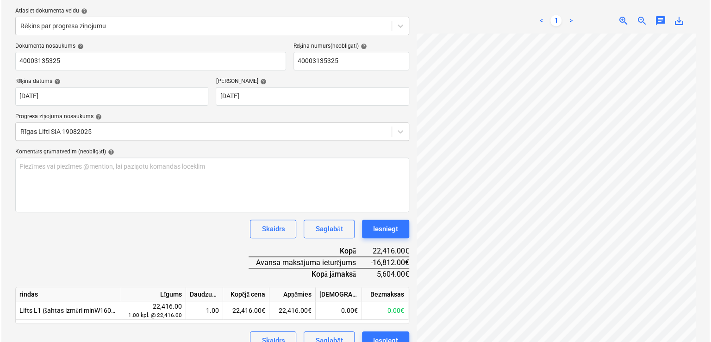
scroll to position [118, 0]
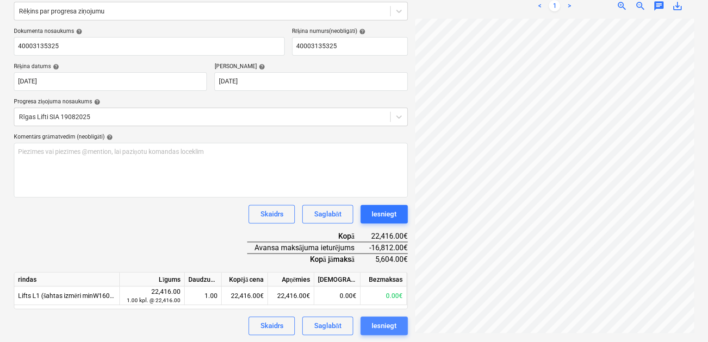
click at [385, 323] on div "Iesniegt" at bounding box center [384, 325] width 25 height 12
